Goal: Task Accomplishment & Management: Manage account settings

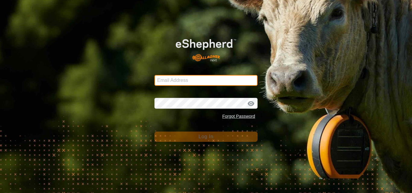
click at [179, 84] on input "Email Address" at bounding box center [205, 80] width 103 height 11
type input "[EMAIL_ADDRESS][DOMAIN_NAME]"
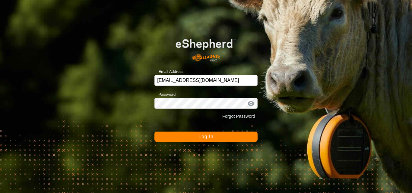
click at [203, 137] on span "Log In" at bounding box center [206, 136] width 15 height 5
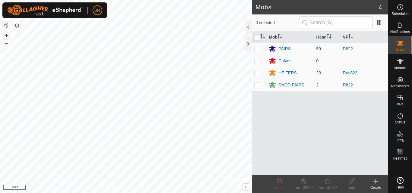
click at [6, 36] on button "+" at bounding box center [6, 35] width 7 height 7
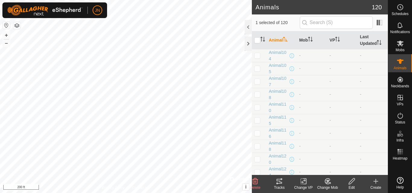
click at [279, 181] on icon at bounding box center [279, 181] width 5 height 5
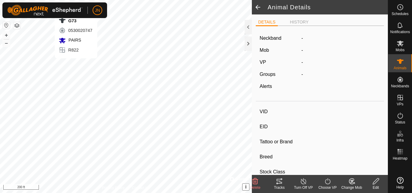
type input "G73"
type input "-"
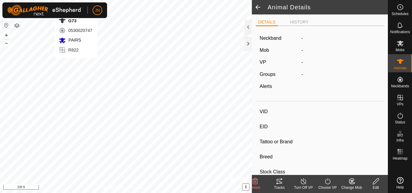
type input "0 kg"
type input "-"
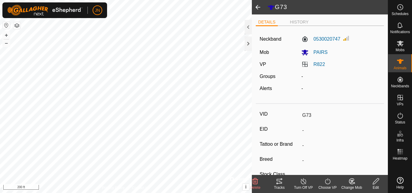
click at [278, 182] on icon at bounding box center [279, 181] width 7 height 7
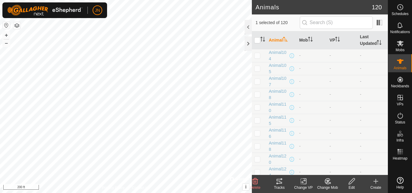
checkbox input "false"
click at [265, 170] on td at bounding box center [259, 172] width 14 height 13
click at [279, 183] on icon at bounding box center [279, 181] width 7 height 7
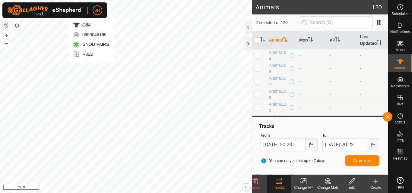
checkbox input "false"
checkbox input "true"
checkbox input "false"
click at [279, 182] on icon at bounding box center [279, 181] width 5 height 5
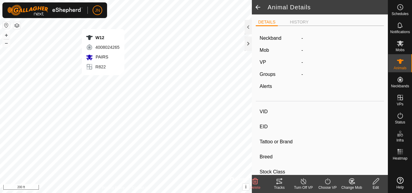
type input "W12"
type input "-"
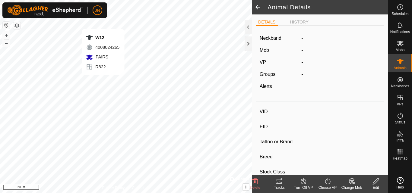
type input "0 kg"
type input "-"
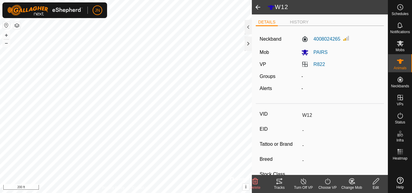
click at [280, 182] on icon at bounding box center [279, 181] width 5 height 5
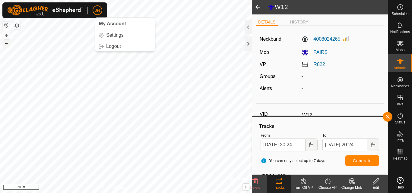
click at [6, 44] on button "–" at bounding box center [6, 43] width 7 height 7
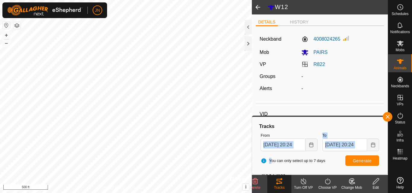
type input "W95"
type input "-"
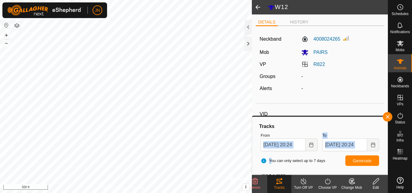
type input "0 kg"
type input "-"
drag, startPoint x: 256, startPoint y: 153, endPoint x: 281, endPoint y: 178, distance: 35.0
click at [278, 174] on div "Tracks From 21 Aug, 2025 20:24 To 22 Aug, 2025 20:24 You can only select up to …" at bounding box center [320, 145] width 136 height 59
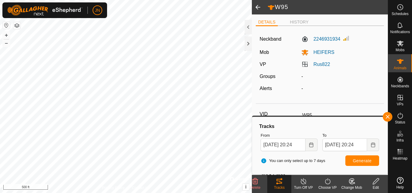
click at [279, 184] on icon at bounding box center [279, 181] width 5 height 5
click at [278, 183] on icon at bounding box center [279, 181] width 5 height 5
click at [256, 5] on span at bounding box center [258, 7] width 12 height 14
type input "W12"
type input "-"
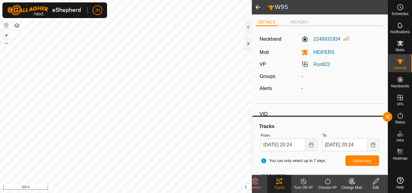
type input "-"
type input "0 kg"
type input "-"
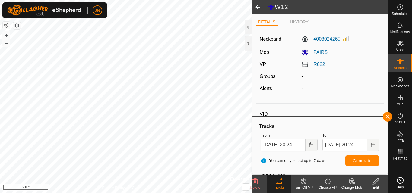
type input "G78"
type input "-"
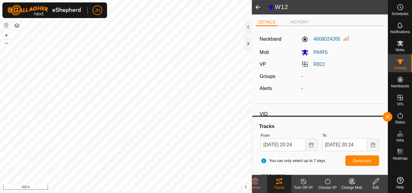
type input "0 kg"
type input "-"
click at [266, 167] on div "You can only select up to 7 days Generate" at bounding box center [319, 161] width 123 height 14
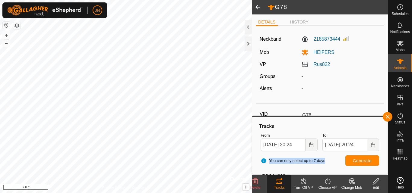
drag, startPoint x: 266, startPoint y: 167, endPoint x: 260, endPoint y: 163, distance: 6.9
click at [260, 163] on div "You can only select up to 7 days Generate" at bounding box center [319, 161] width 123 height 14
click at [279, 184] on icon at bounding box center [279, 181] width 5 height 5
type input "G78"
